Goal: Go to known website: Access a specific website the user already knows

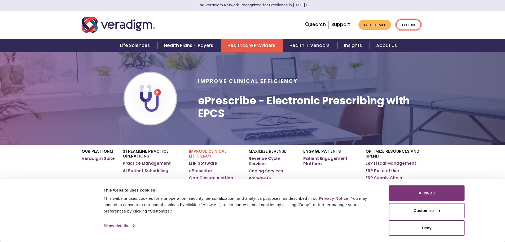
click at [416, 24] on link "Login" at bounding box center [408, 24] width 25 height 11
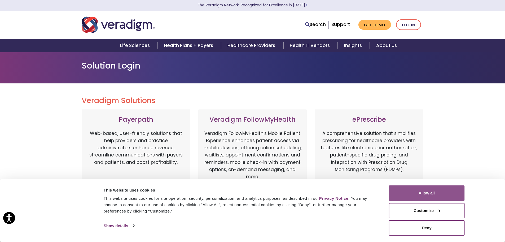
click at [424, 190] on button "Allow all" at bounding box center [427, 192] width 76 height 15
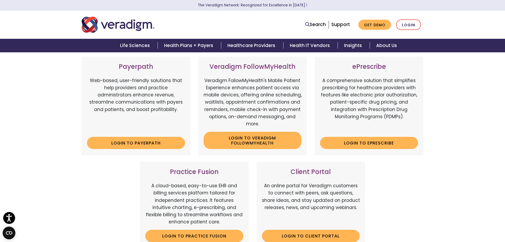
scroll to position [53, 0]
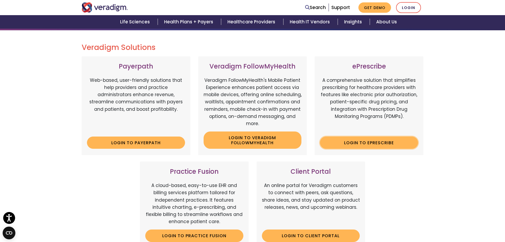
click at [374, 144] on link "Login to ePrescribe" at bounding box center [369, 142] width 98 height 12
